Goal: Information Seeking & Learning: Learn about a topic

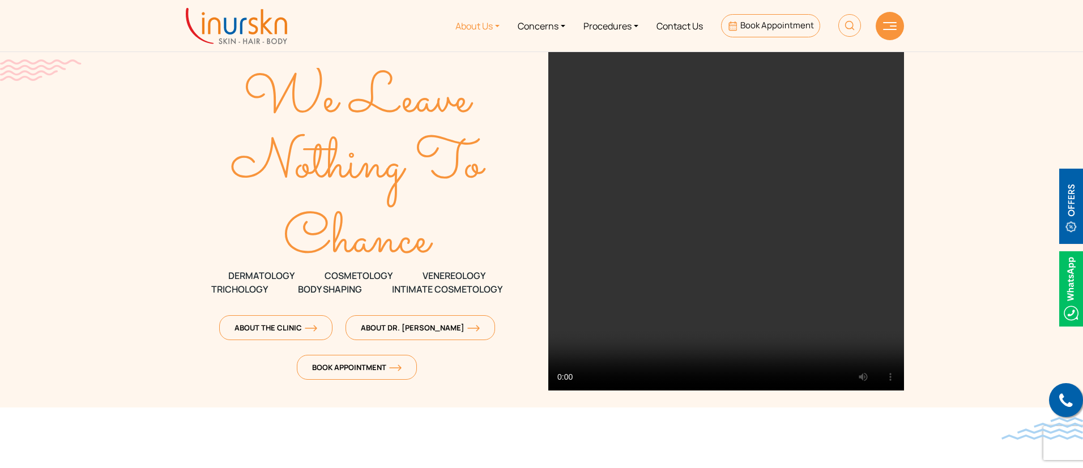
click at [468, 31] on link "About Us" at bounding box center [477, 26] width 62 height 42
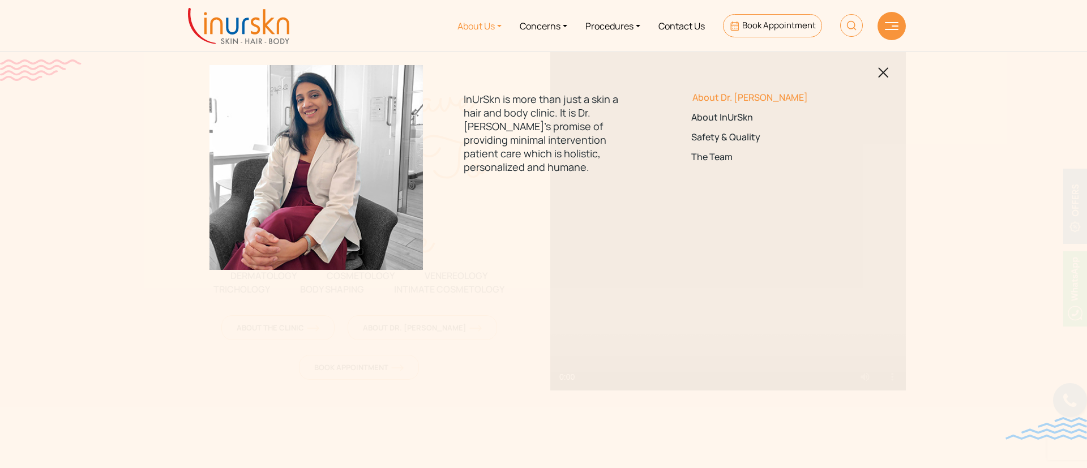
click at [729, 98] on link "About Dr. [PERSON_NAME]" at bounding box center [771, 97] width 159 height 11
